Goal: Information Seeking & Learning: Learn about a topic

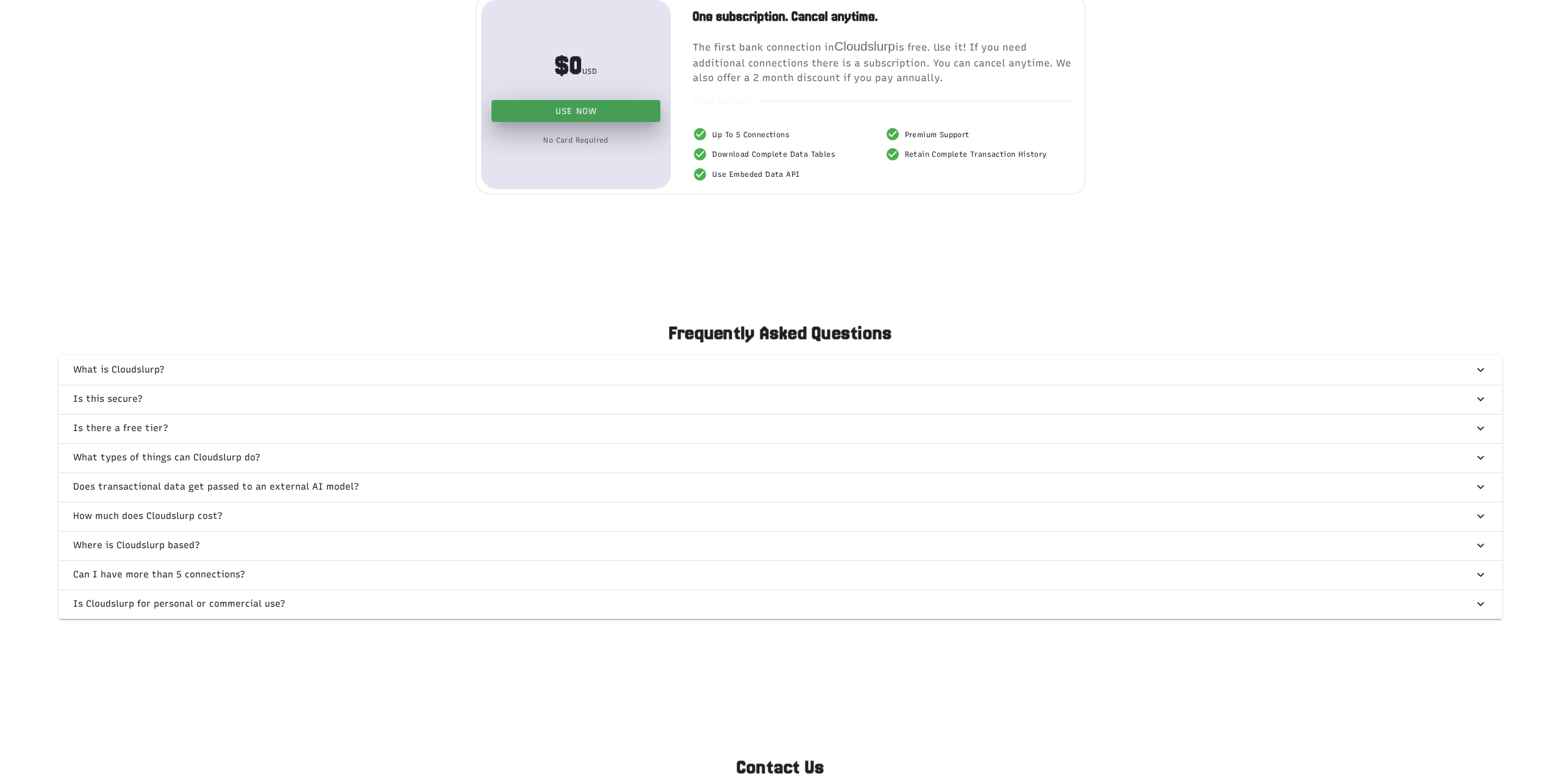
scroll to position [3049, 0]
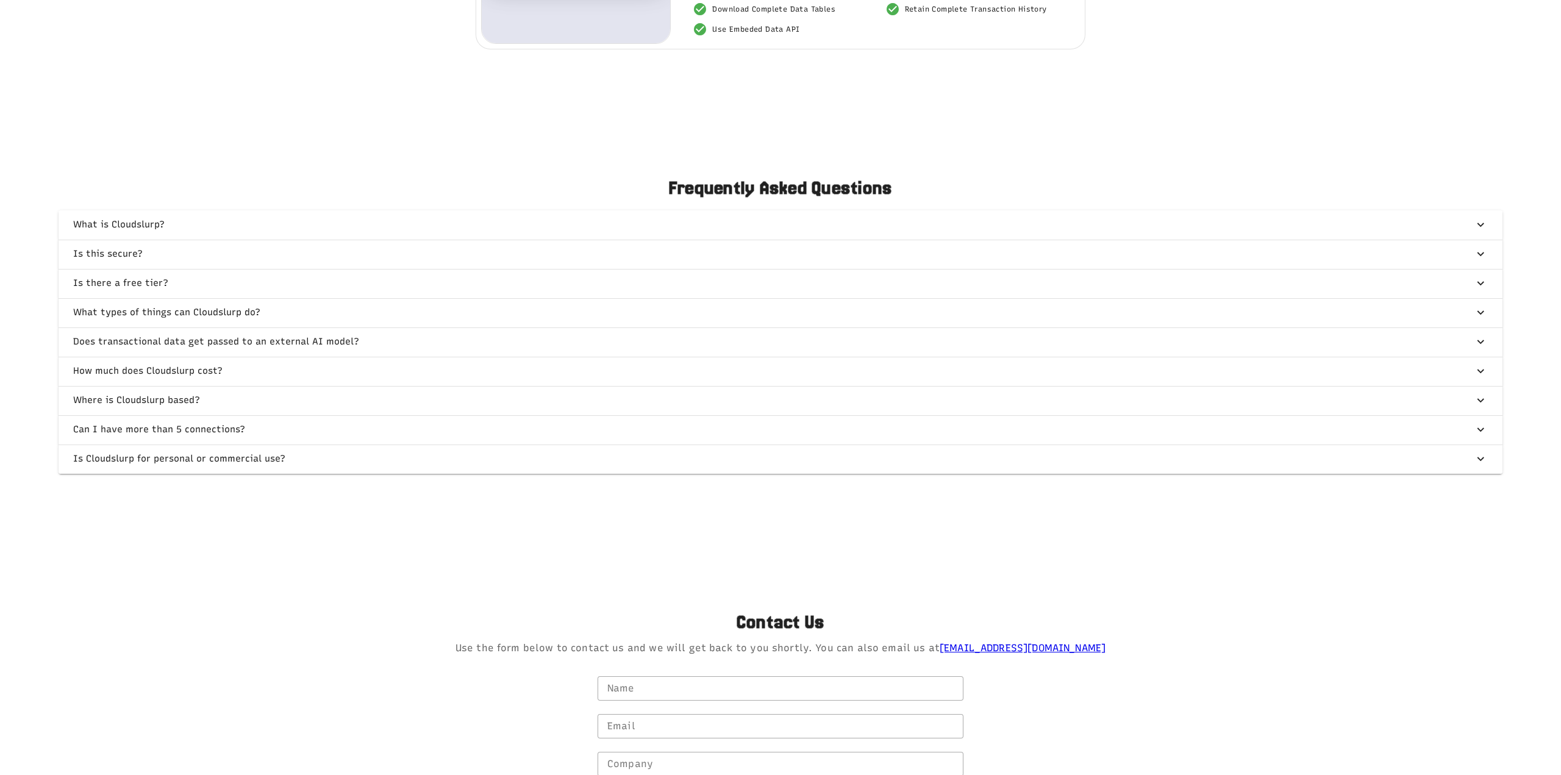
click at [163, 225] on span "button" at bounding box center [781, 224] width 1444 height 29
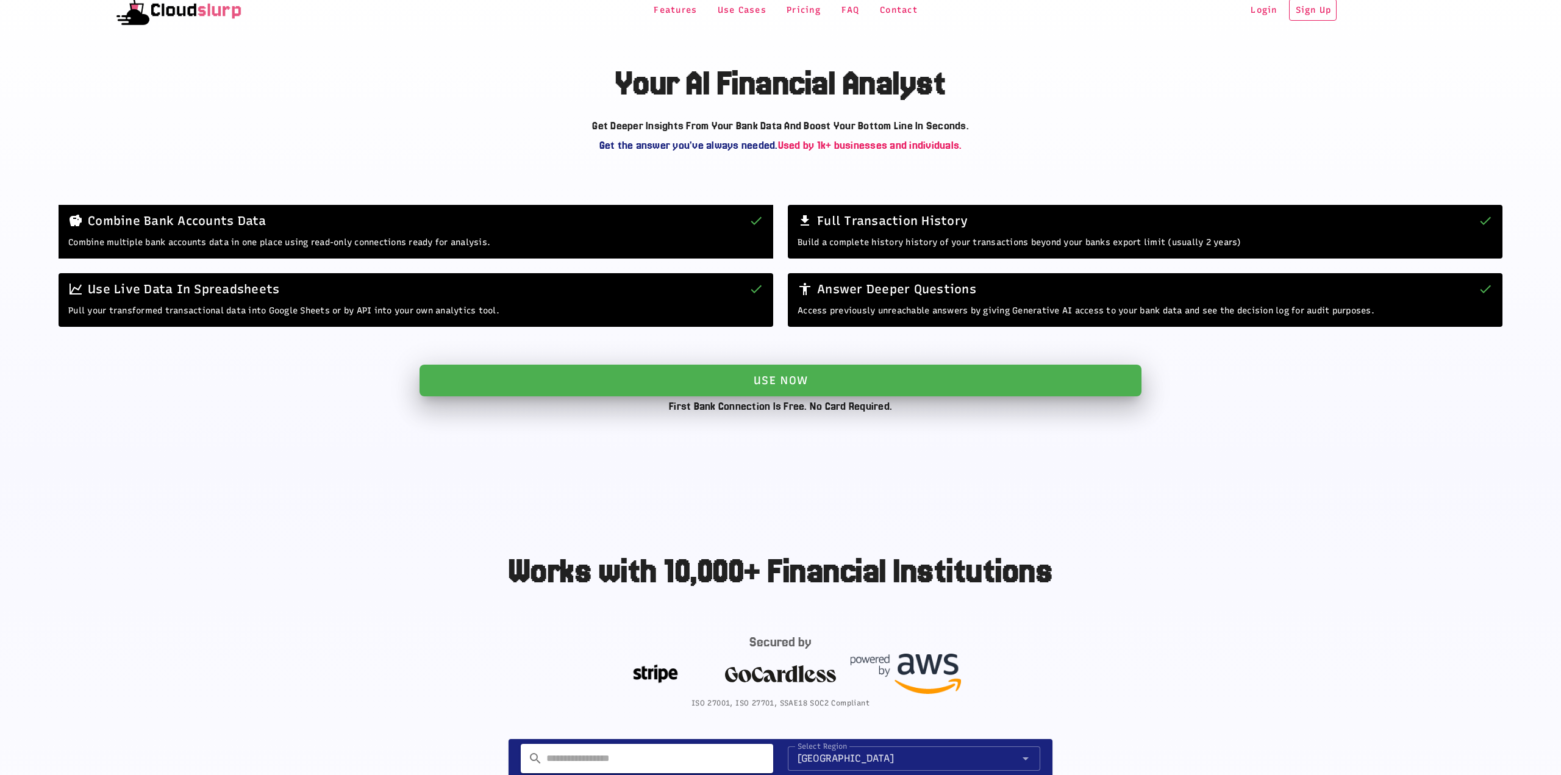
scroll to position [0, 0]
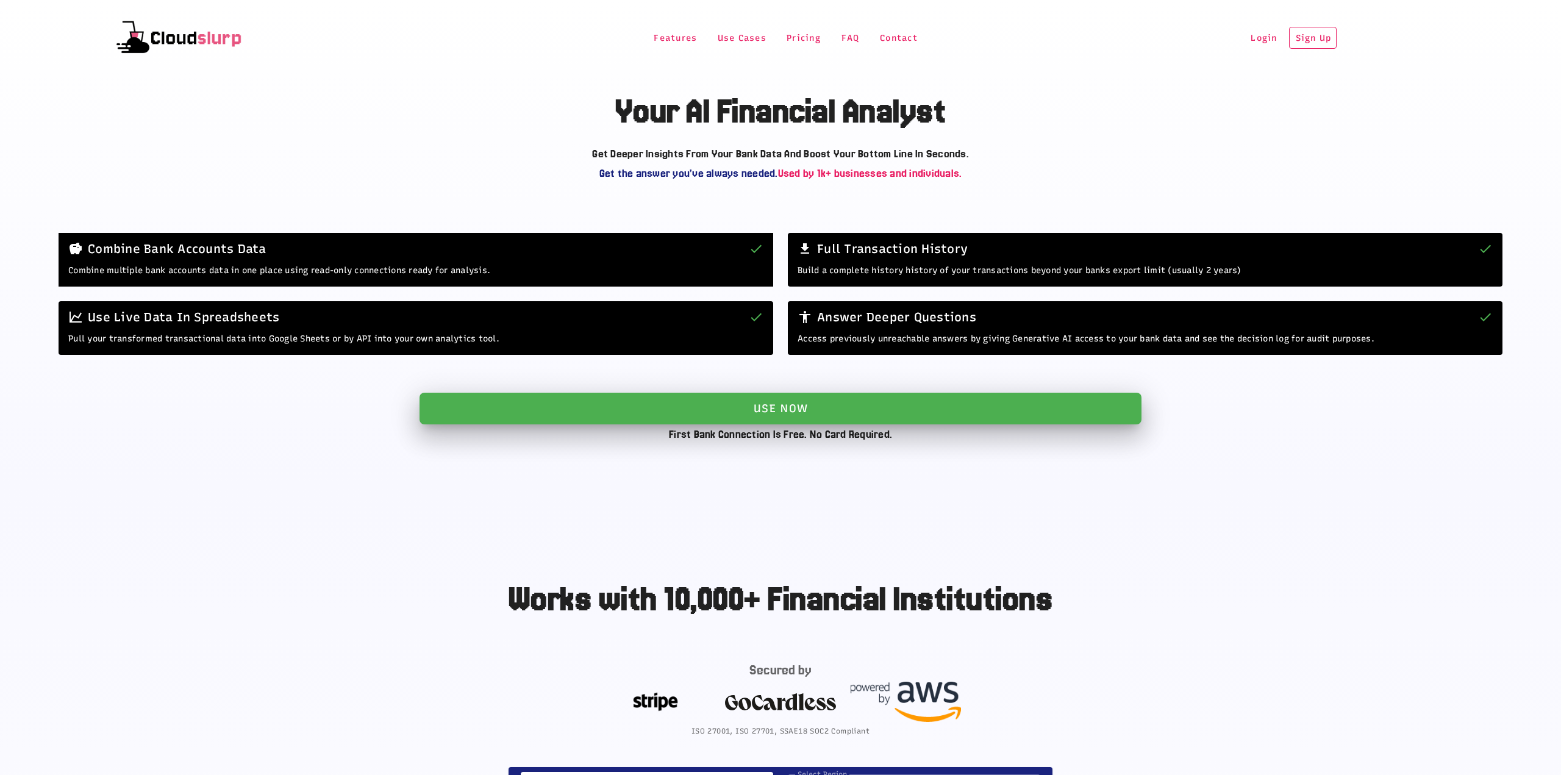
click at [673, 41] on span "Features" at bounding box center [675, 38] width 44 height 10
click at [744, 46] on button "Use Cases" at bounding box center [742, 38] width 70 height 22
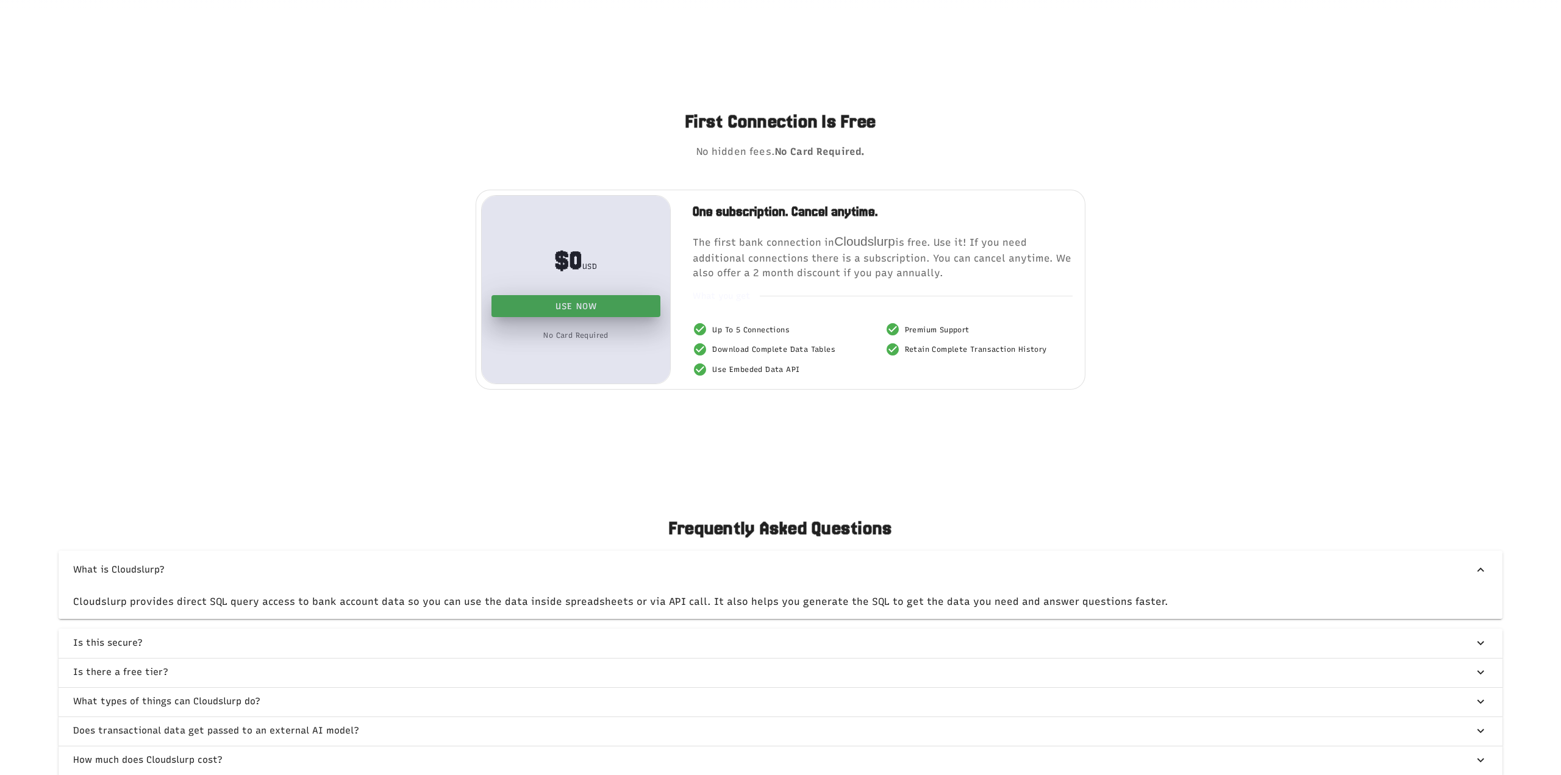
scroll to position [2912, 0]
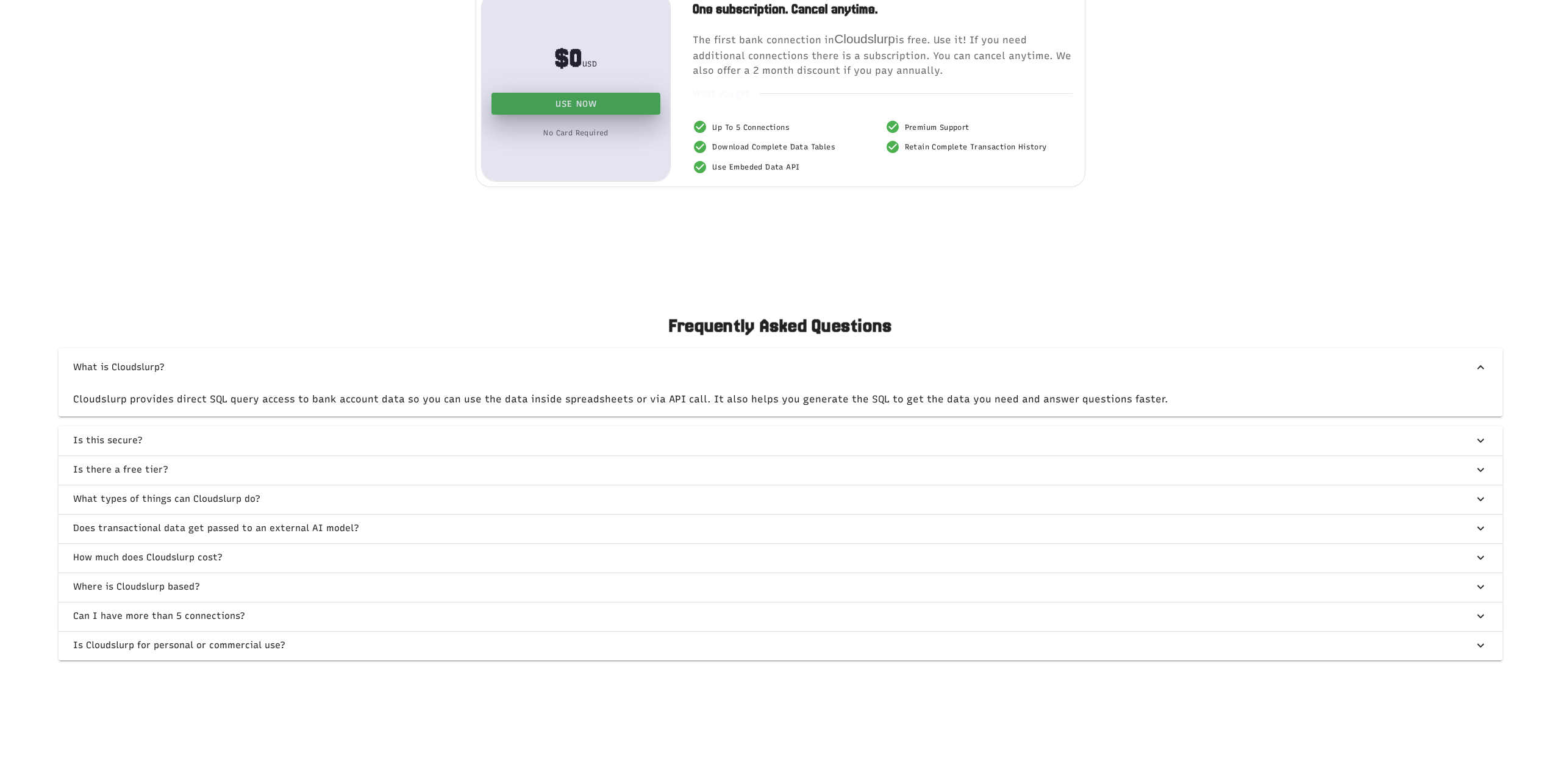
click at [199, 495] on span "button" at bounding box center [781, 499] width 1444 height 29
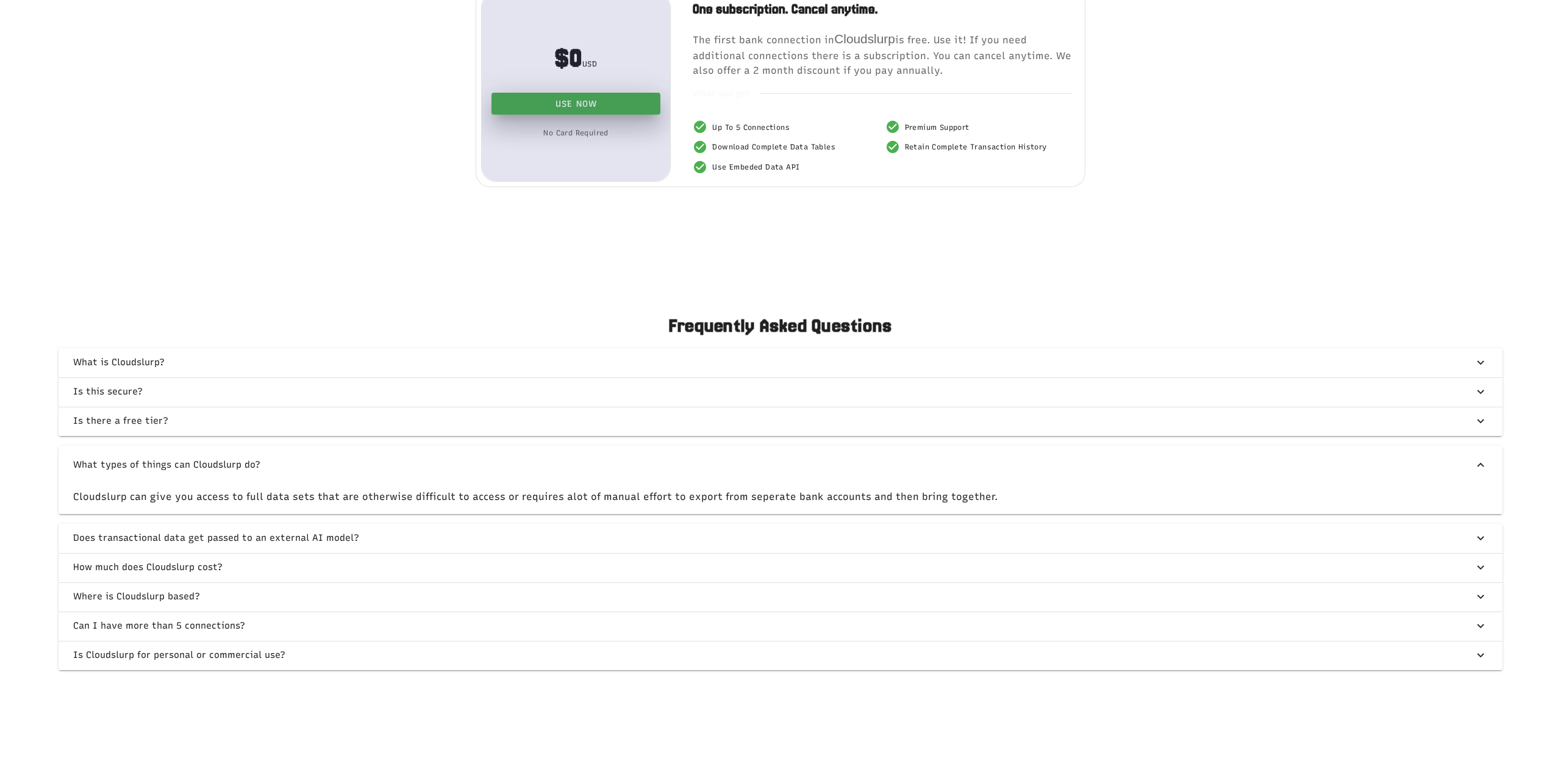
click at [199, 574] on span "button" at bounding box center [781, 567] width 1444 height 29
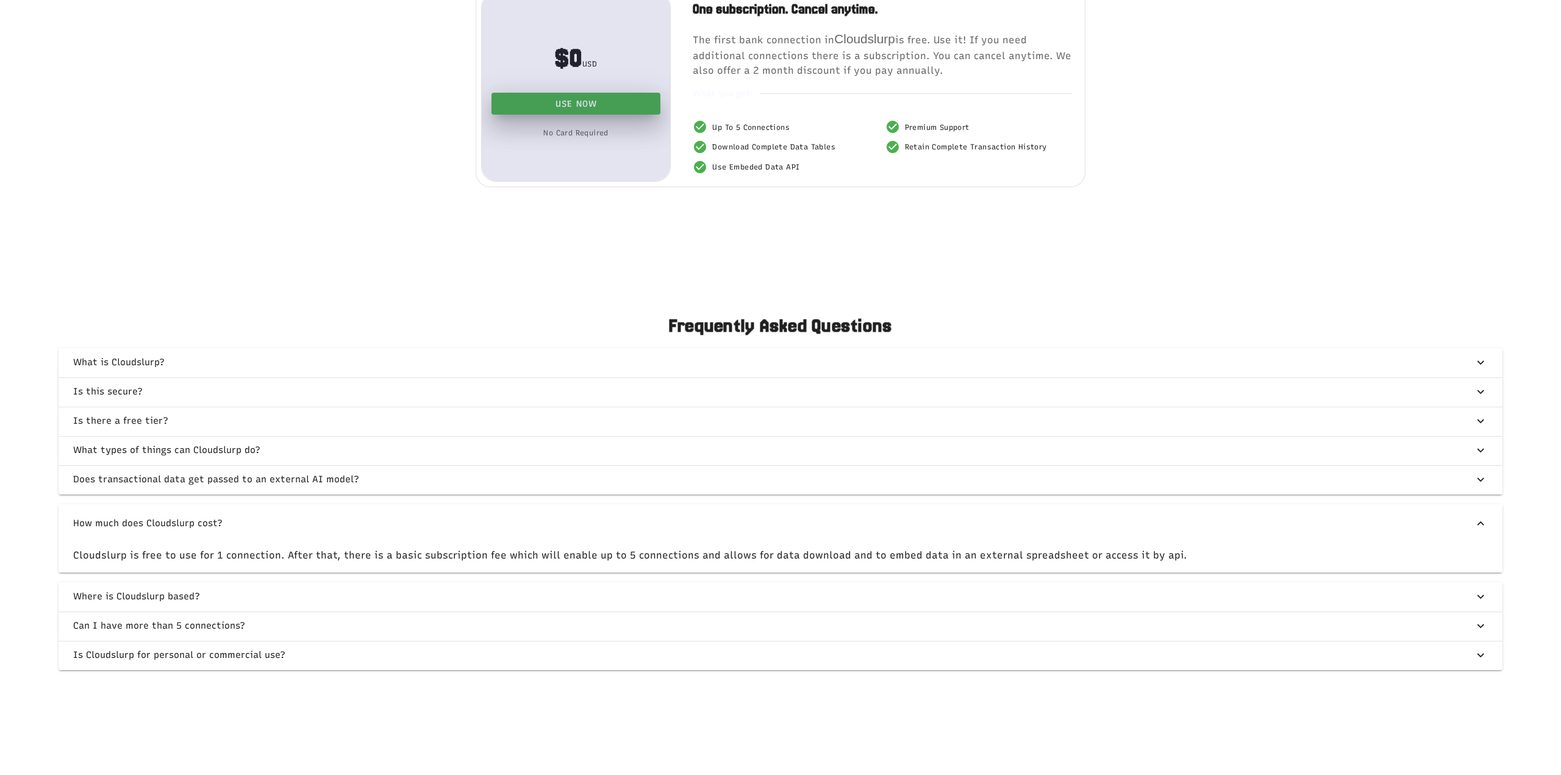
click at [196, 595] on span "button" at bounding box center [781, 596] width 1444 height 29
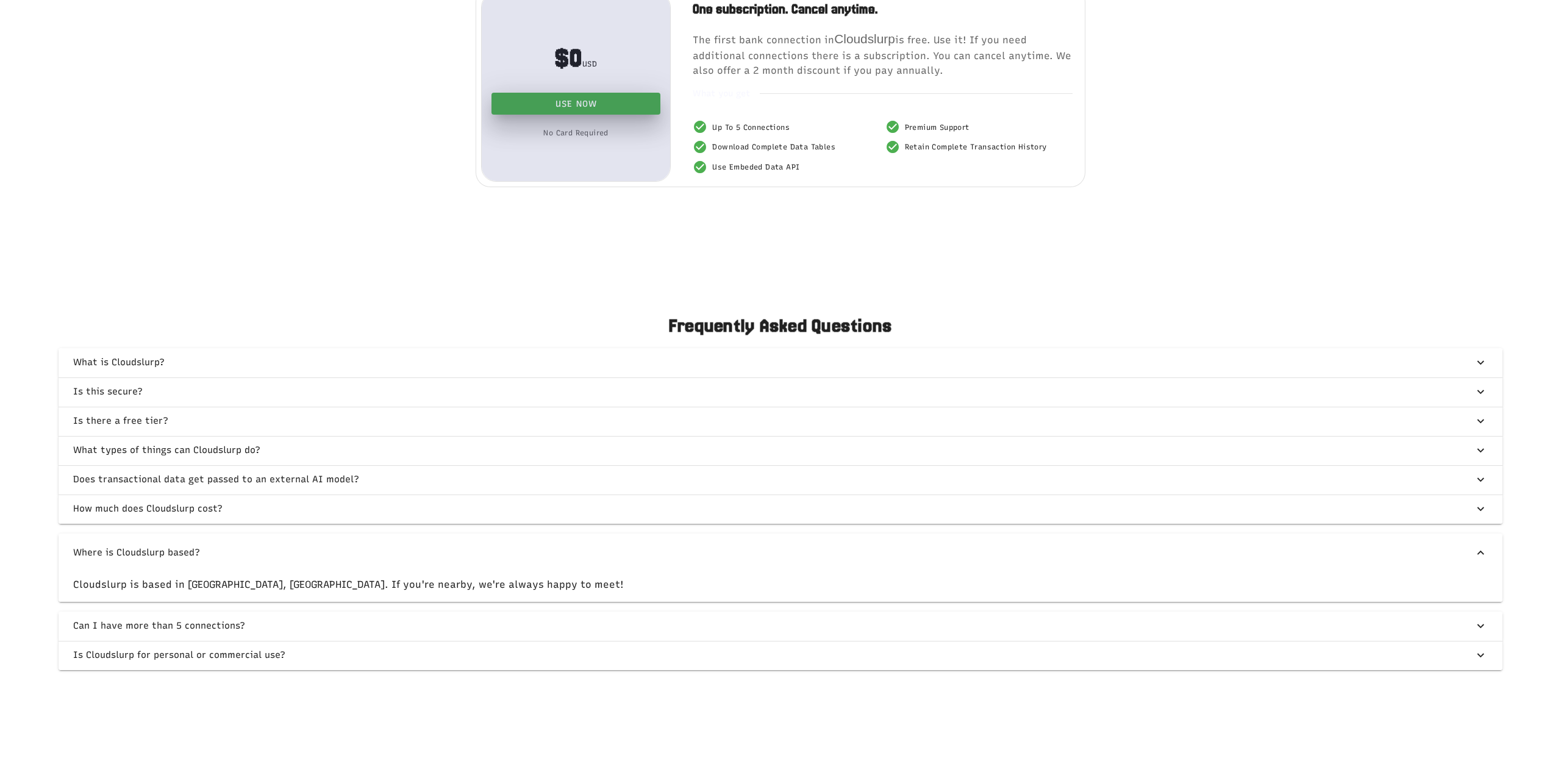
click at [196, 621] on span "button" at bounding box center [781, 626] width 1444 height 29
click at [240, 651] on span "button" at bounding box center [781, 655] width 1444 height 29
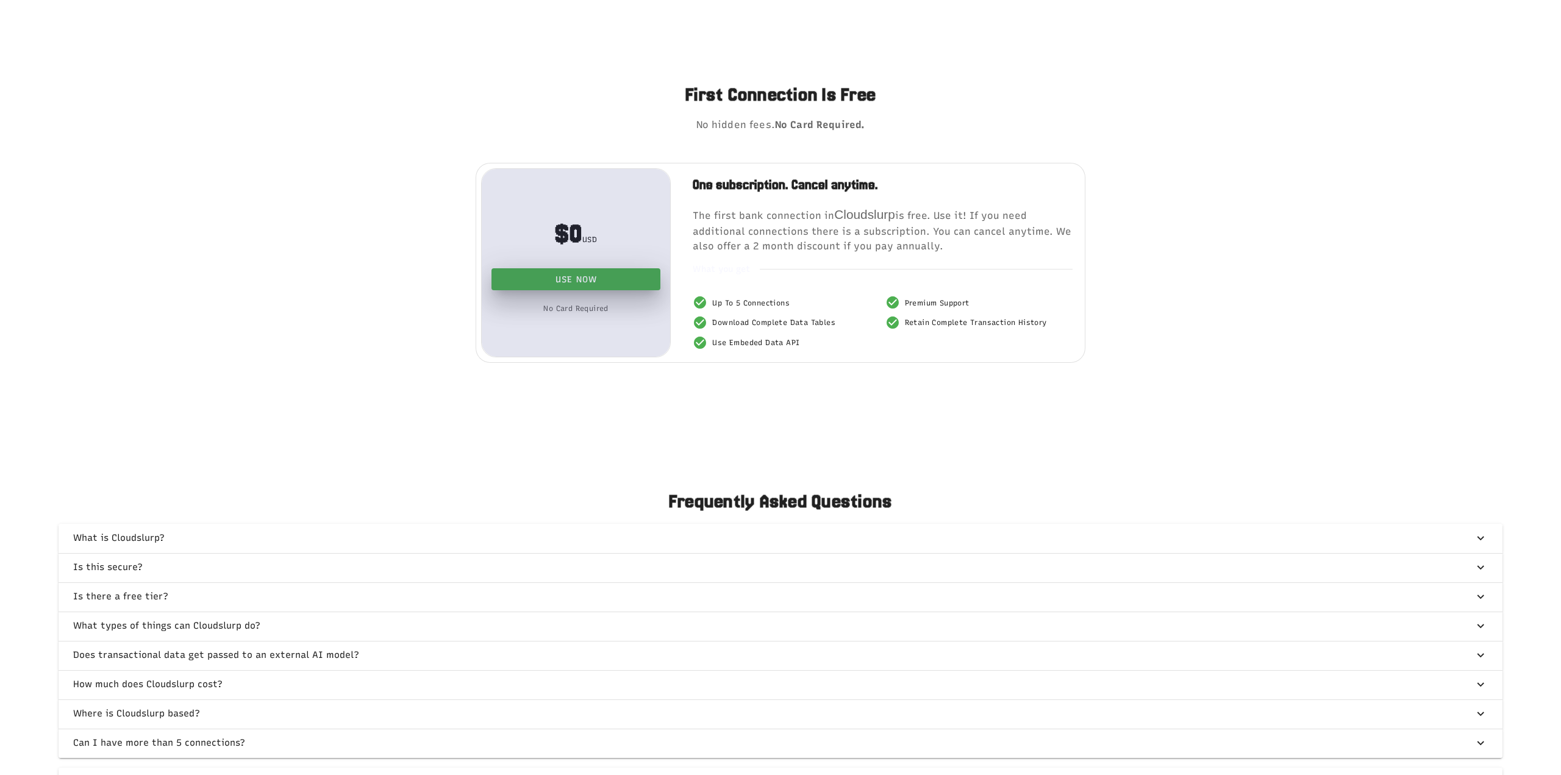
scroll to position [2485, 0]
